Goal: Check status: Check status

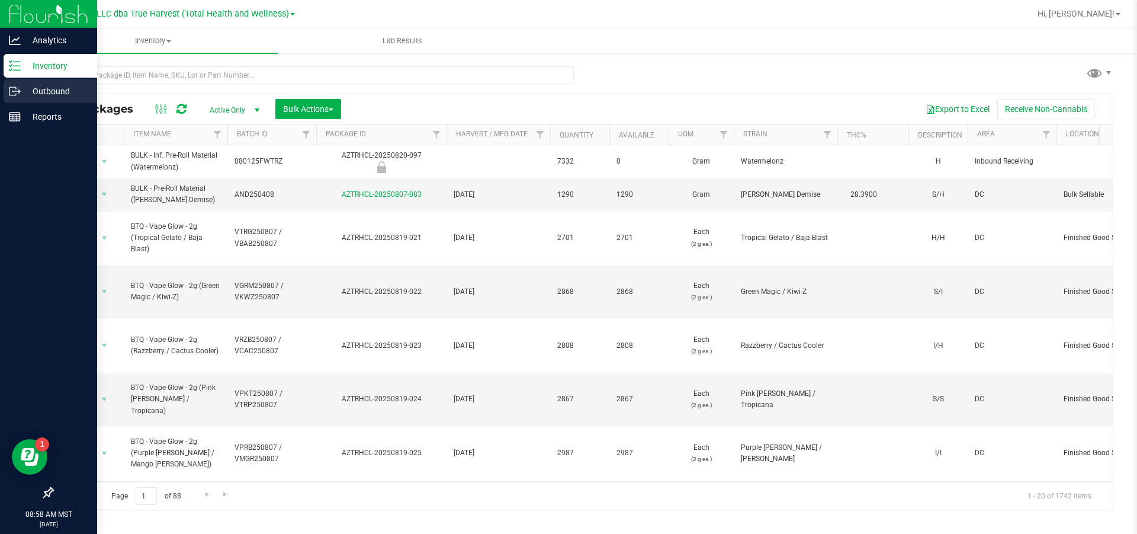
click at [62, 94] on p "Outbound" at bounding box center [56, 91] width 71 height 14
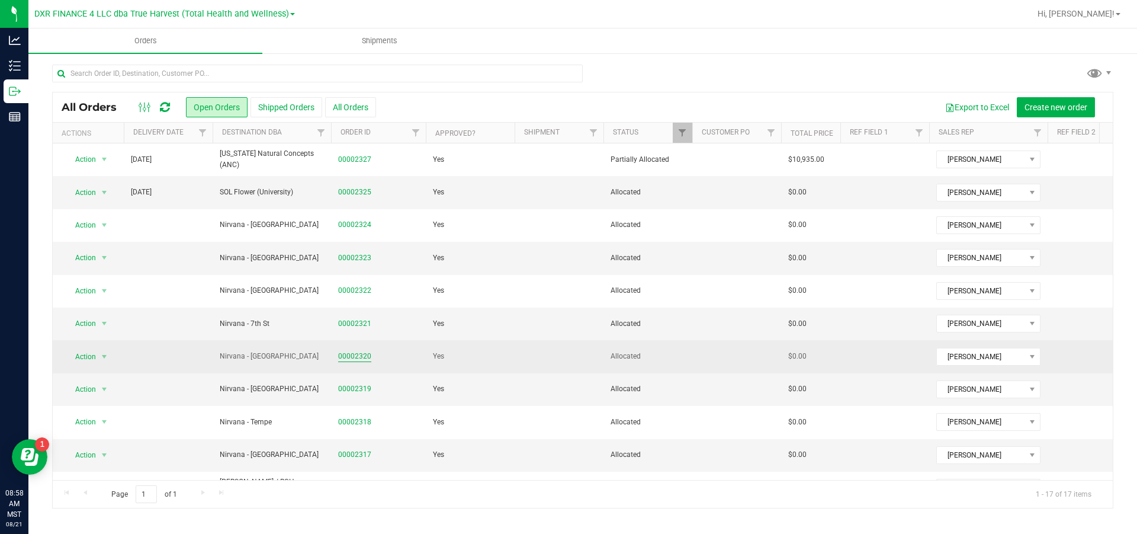
scroll to position [89, 0]
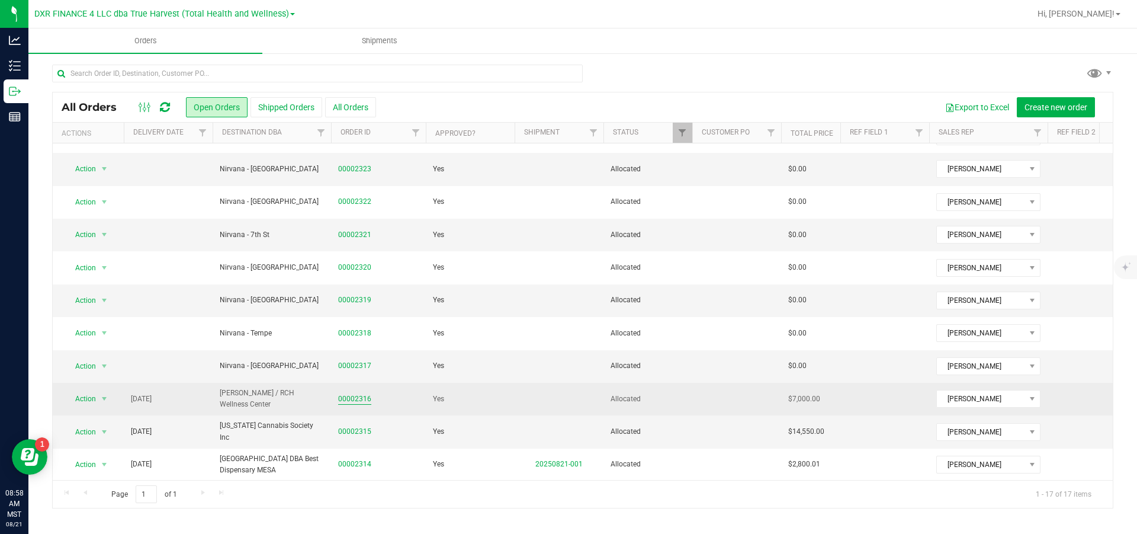
click at [361, 397] on link "00002316" at bounding box center [354, 398] width 33 height 11
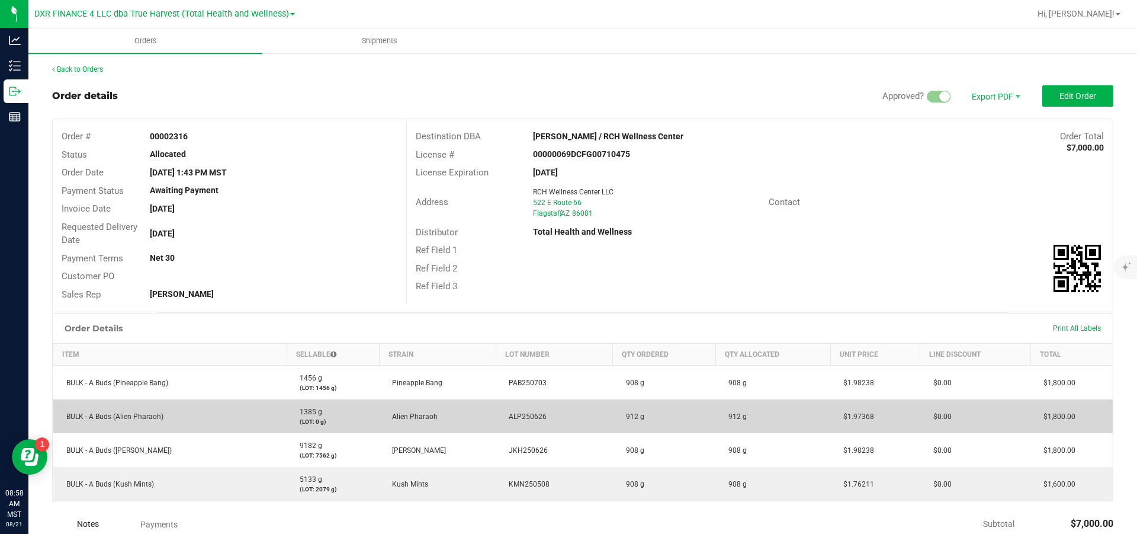
scroll to position [89, 0]
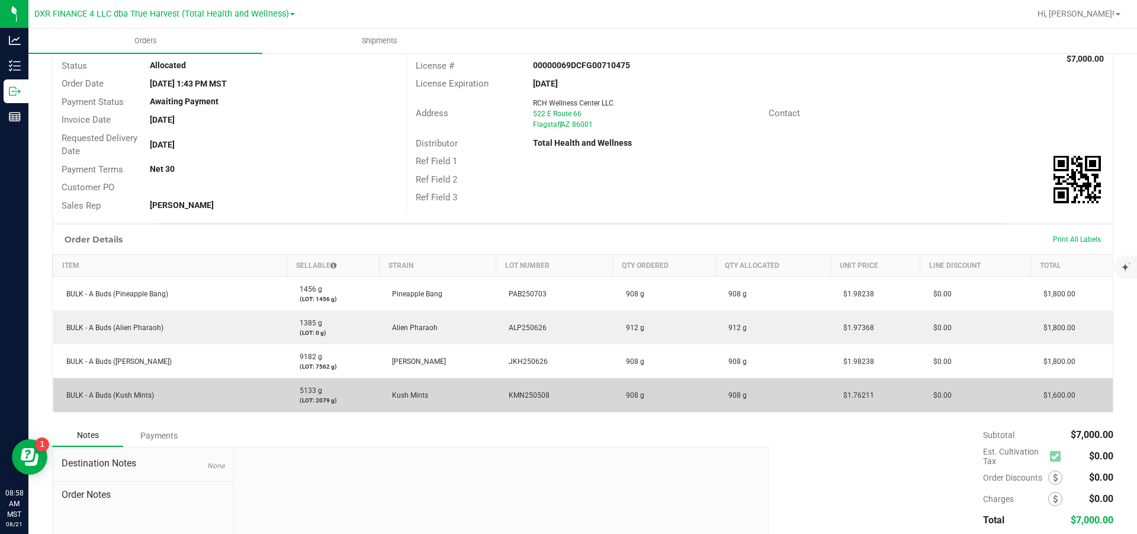
drag, startPoint x: 548, startPoint y: 415, endPoint x: 493, endPoint y: 415, distance: 55.7
click at [496, 412] on td "KMN250508" at bounding box center [554, 395] width 117 height 34
copy span "KMN250508"
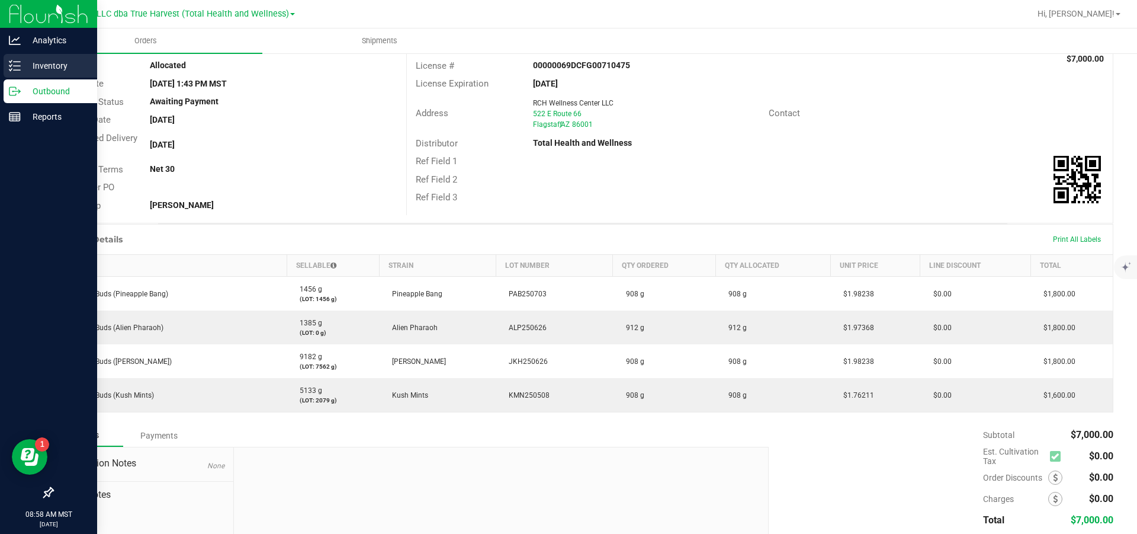
click at [21, 63] on p "Inventory" at bounding box center [56, 66] width 71 height 14
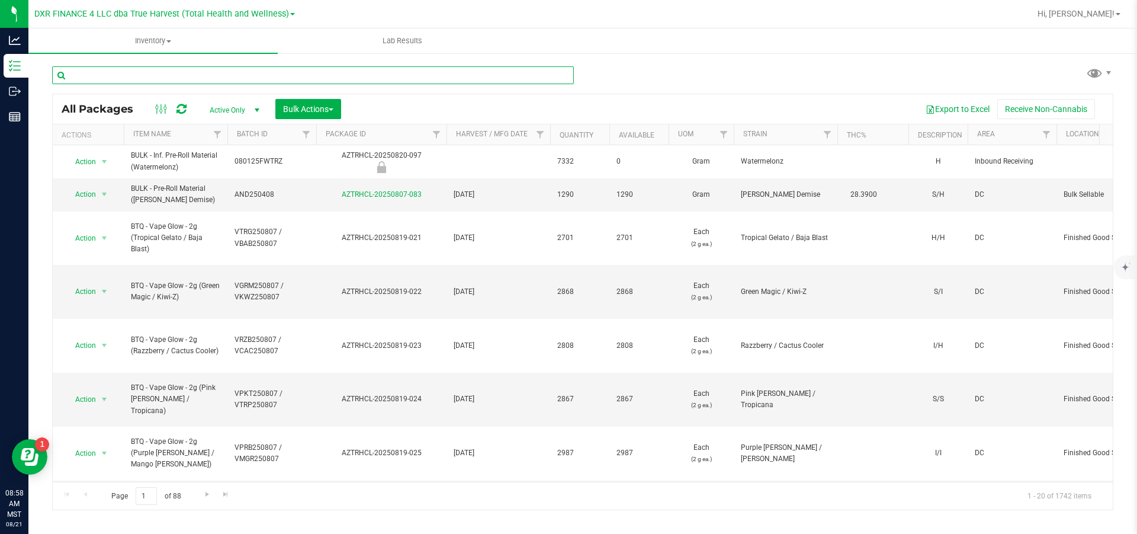
click at [157, 79] on input "text" at bounding box center [313, 75] width 522 height 18
paste input "KMN250508"
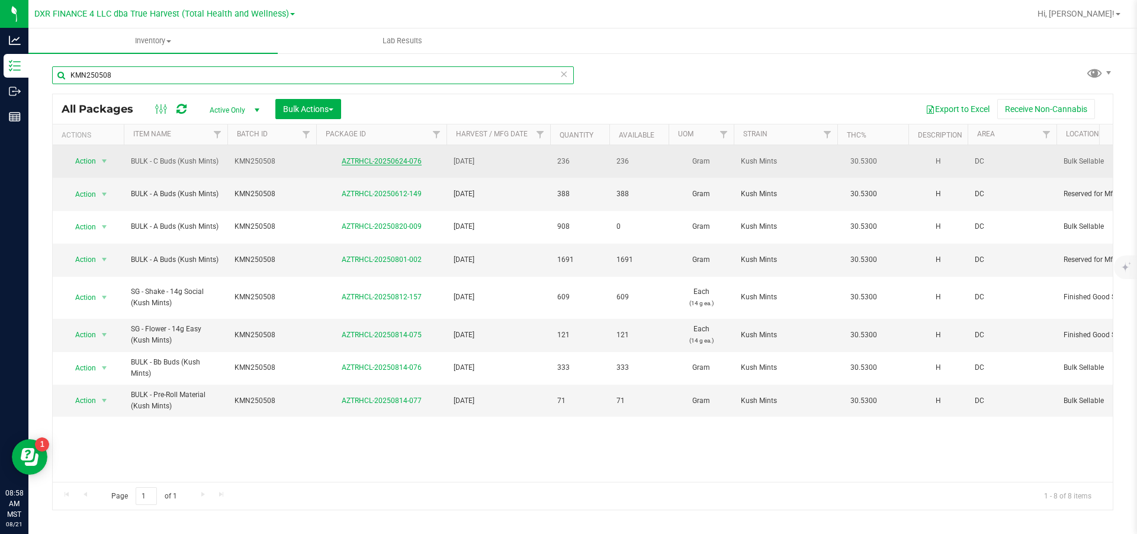
type input "KMN250508"
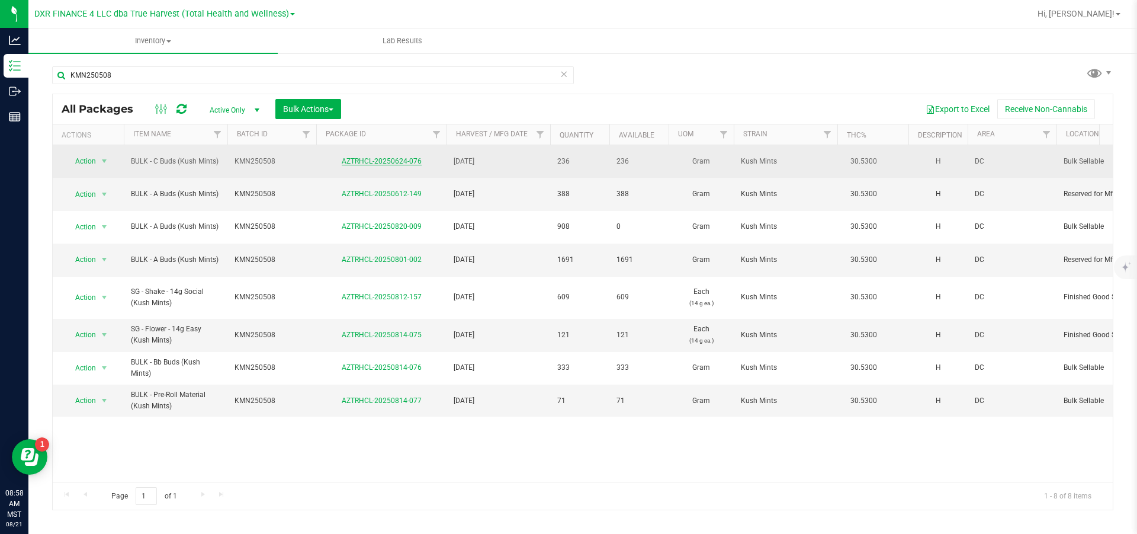
click at [372, 165] on link "AZTRHCL-20250624-076" at bounding box center [382, 161] width 80 height 8
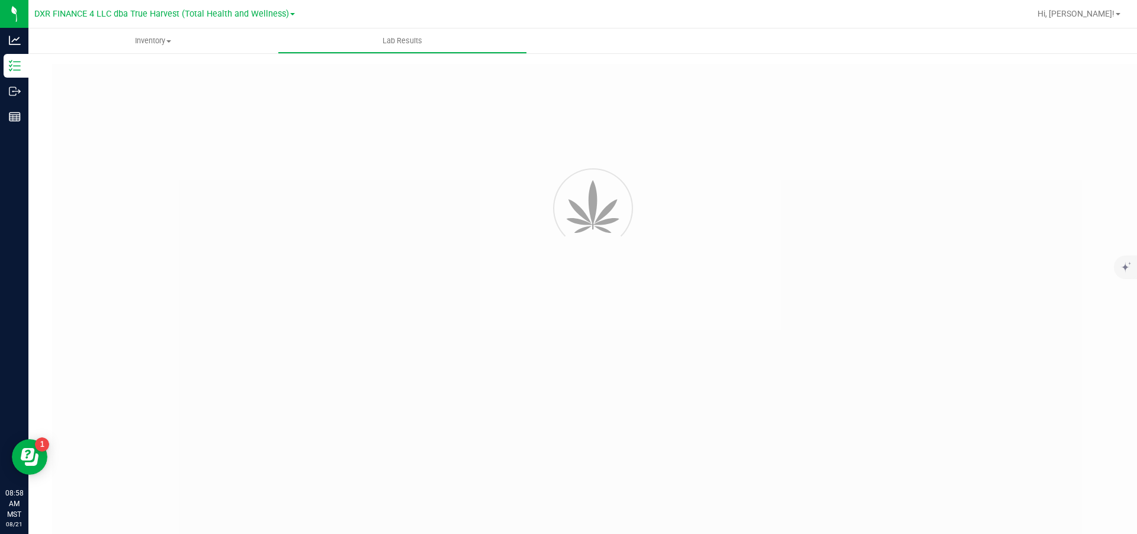
type input "AZTRHCL-20250611-059"
type input "TE50609002-005"
type input "AZTRHCL-20250611-059"
type input "[DATE] 1:51 PM"
type input "[DATE]"
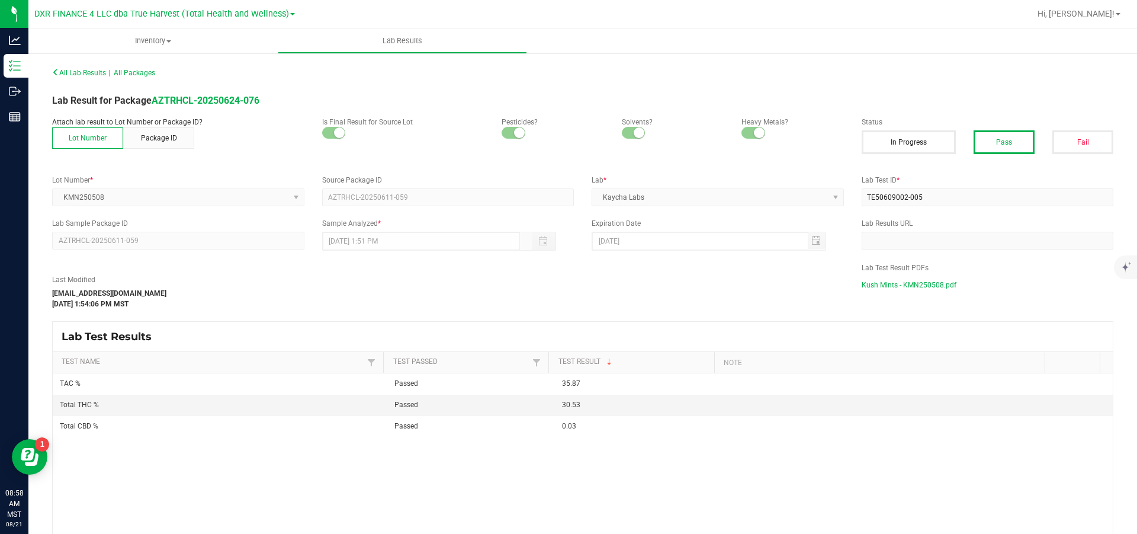
click at [916, 290] on span "Kush Mints - KMN250508.pdf" at bounding box center [909, 285] width 95 height 18
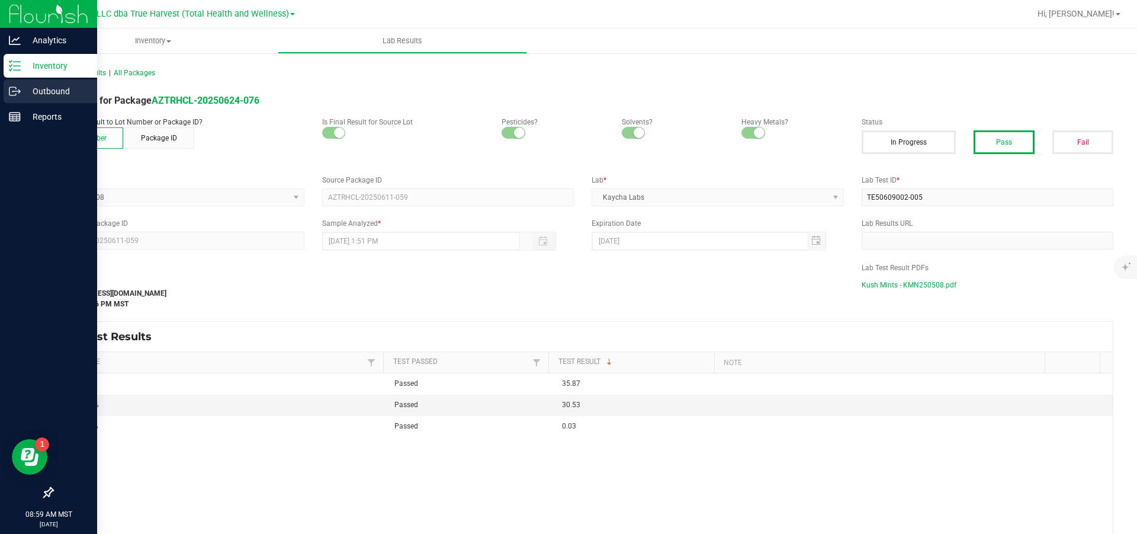
click at [52, 97] on p "Outbound" at bounding box center [56, 91] width 71 height 14
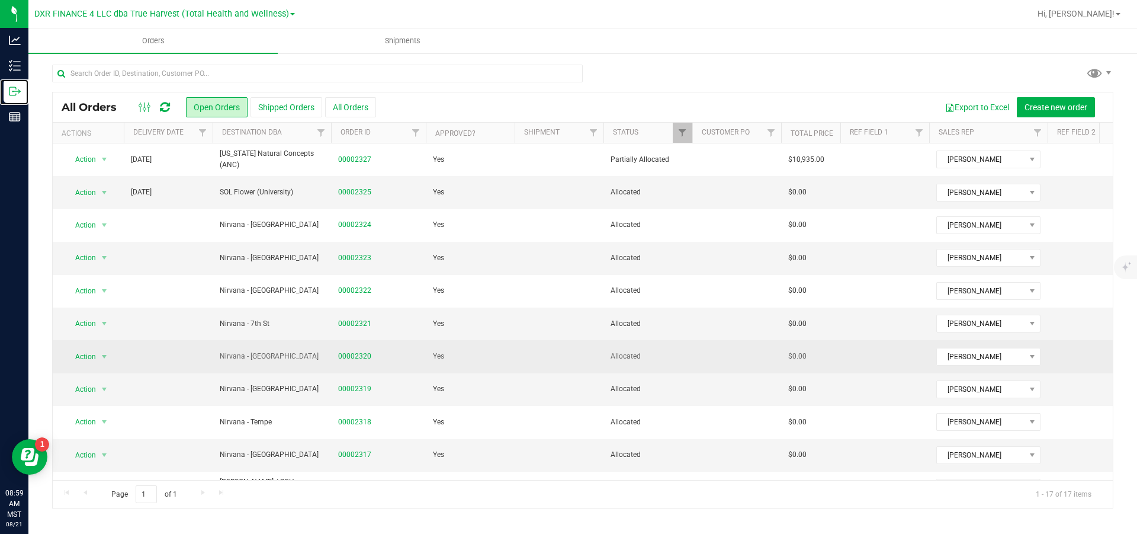
scroll to position [89, 0]
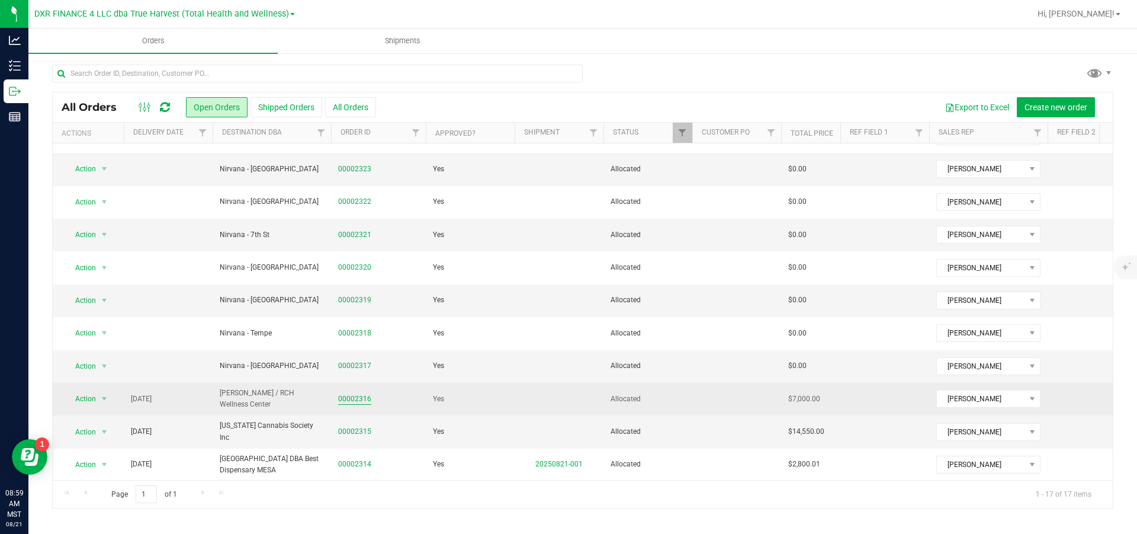
click at [351, 397] on link "00002316" at bounding box center [354, 398] width 33 height 11
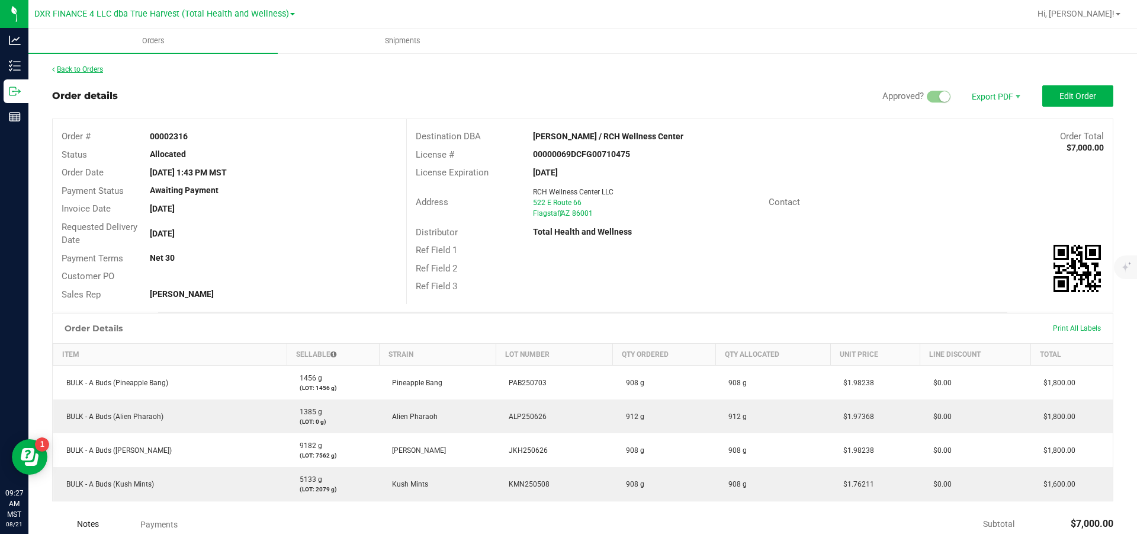
click at [93, 67] on link "Back to Orders" at bounding box center [77, 69] width 51 height 8
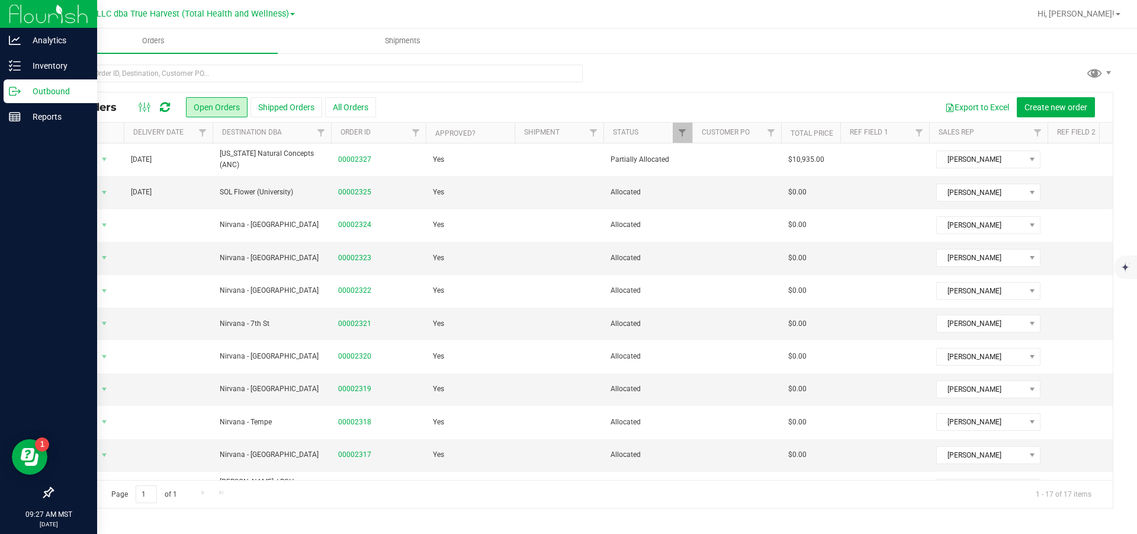
click at [52, 91] on p "Outbound" at bounding box center [56, 91] width 71 height 14
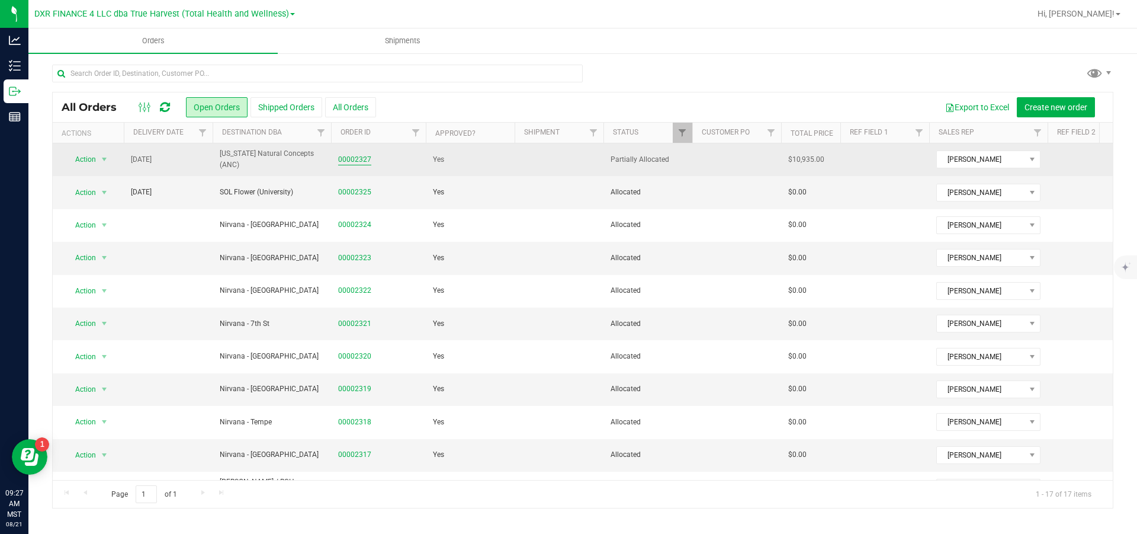
click at [352, 160] on link "00002327" at bounding box center [354, 159] width 33 height 11
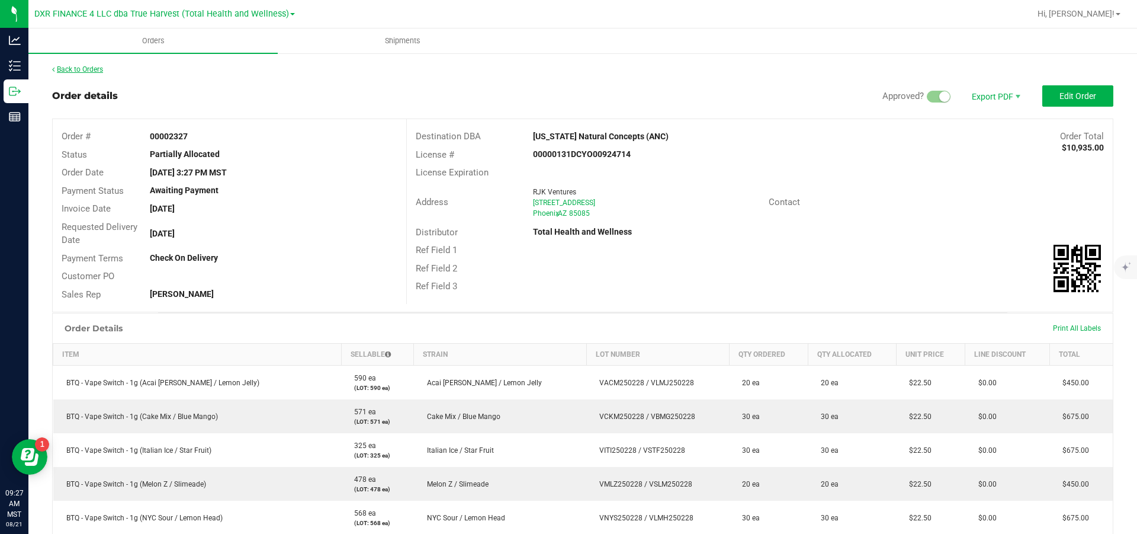
click at [103, 68] on link "Back to Orders" at bounding box center [77, 69] width 51 height 8
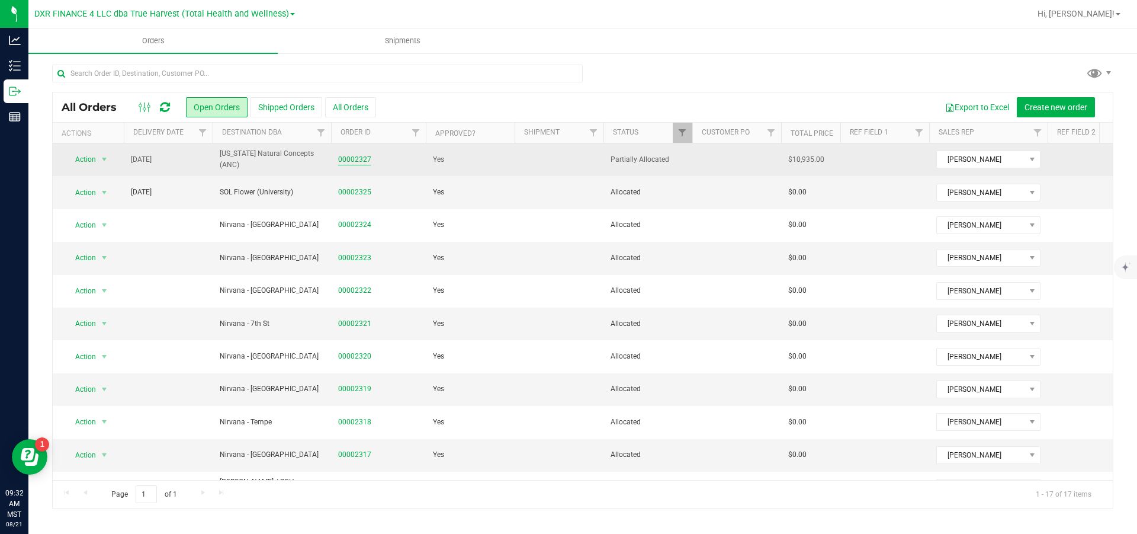
click at [351, 162] on link "00002327" at bounding box center [354, 159] width 33 height 11
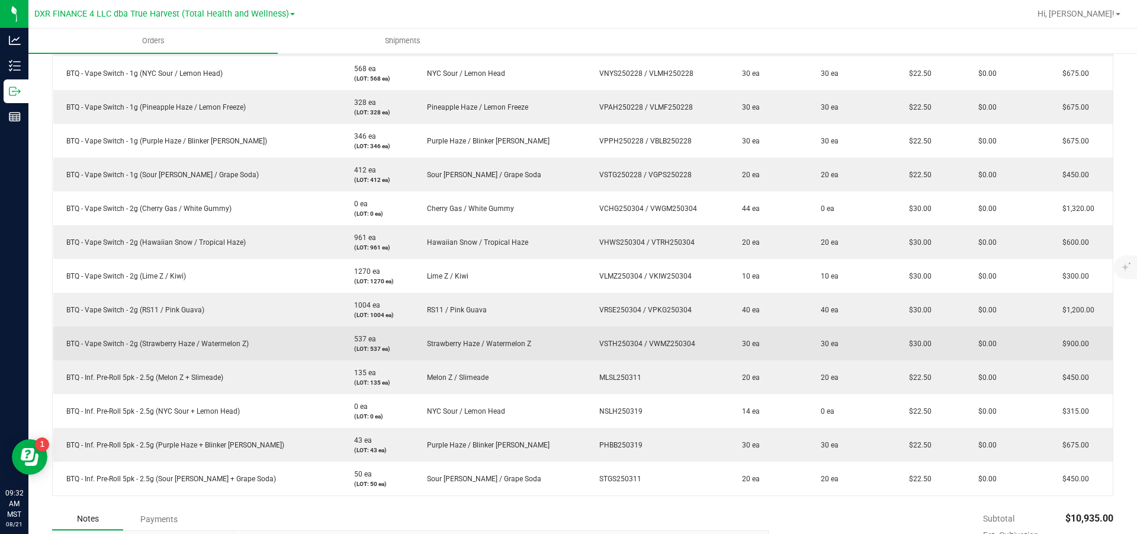
scroll to position [533, 0]
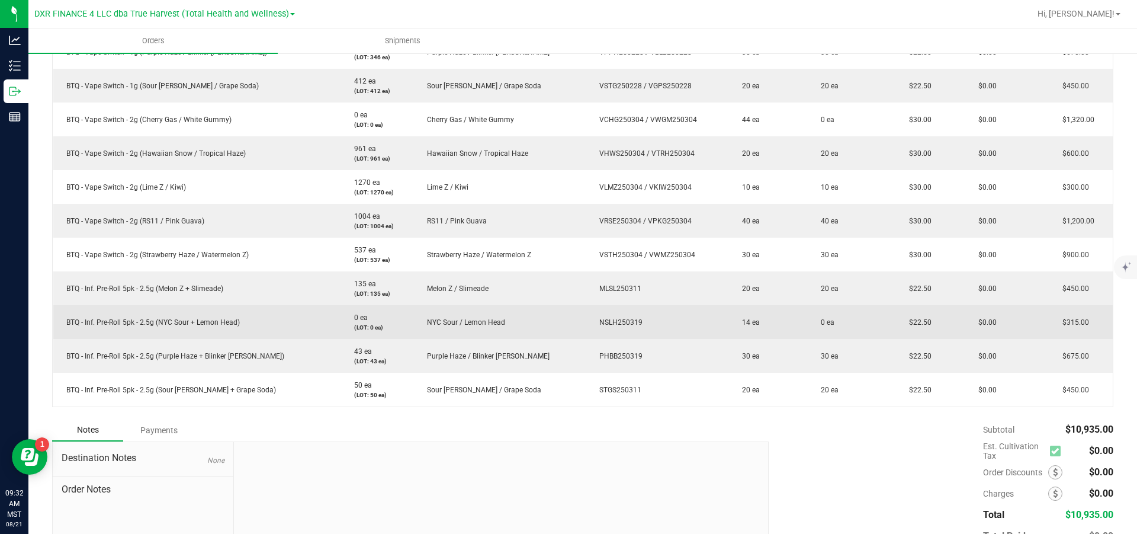
drag, startPoint x: 283, startPoint y: 404, endPoint x: 76, endPoint y: 400, distance: 207.3
click at [62, 339] on td "BTQ - Inf. Pre-Roll 5pk - 2.5g (NYC Sour + Lemon Head)" at bounding box center [197, 322] width 288 height 34
copy span "BTQ - Inf. Pre-Roll 5pk - 2.5g (NYC Sour + Lemon Head)"
